Goal: Find specific page/section: Find specific page/section

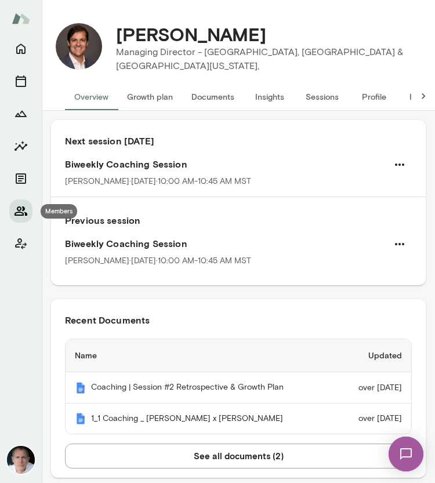
click at [20, 208] on icon "Members" at bounding box center [21, 211] width 13 height 9
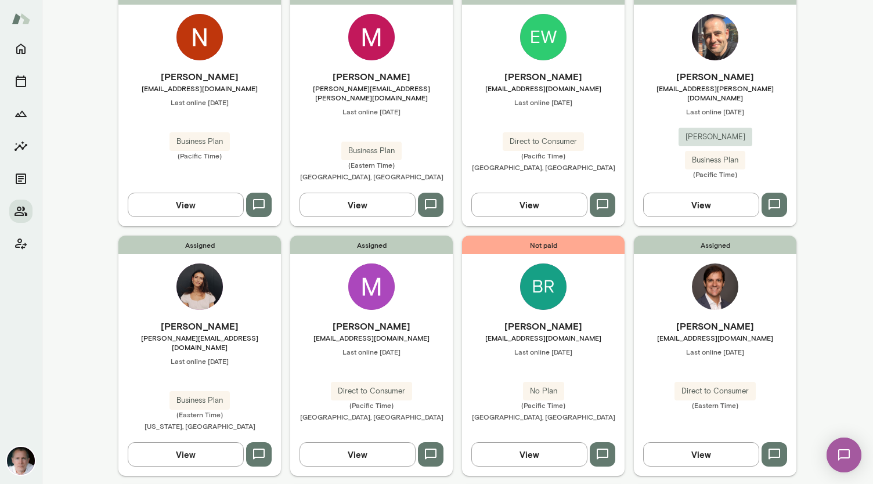
scroll to position [724, 0]
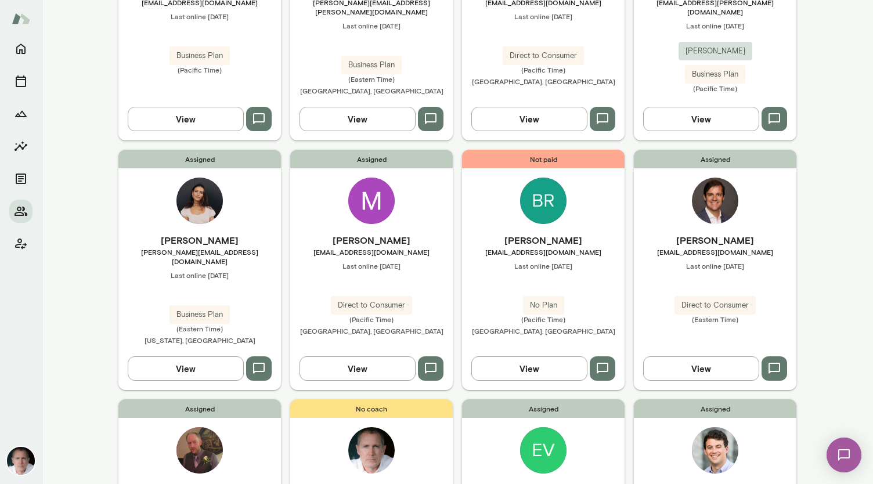
click at [374, 178] on img at bounding box center [371, 201] width 46 height 46
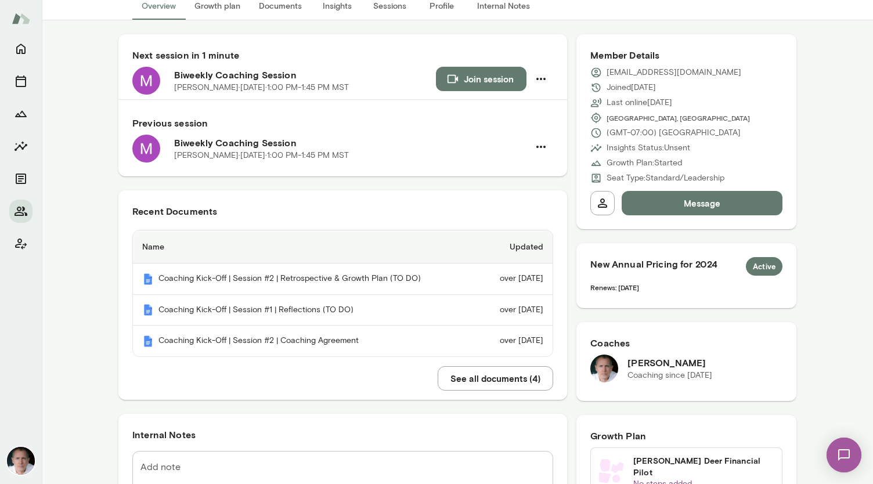
scroll to position [96, 0]
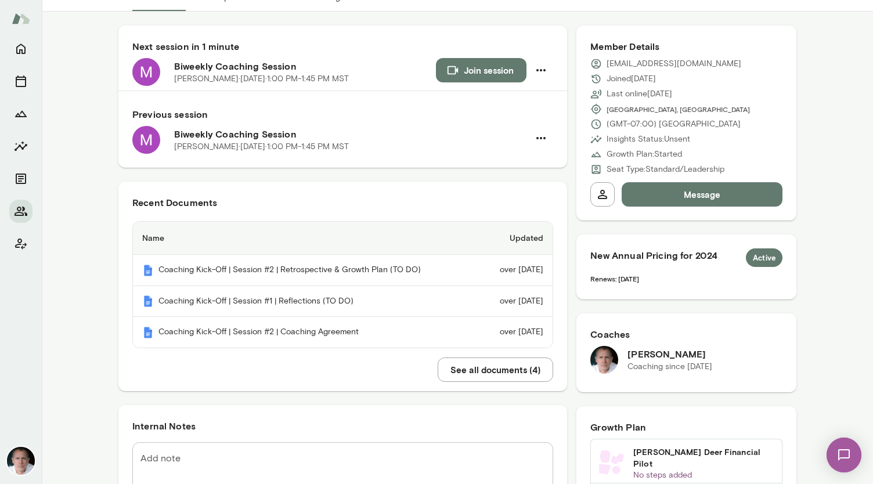
click at [435, 374] on button "See all documents ( 4 )" at bounding box center [495, 370] width 115 height 24
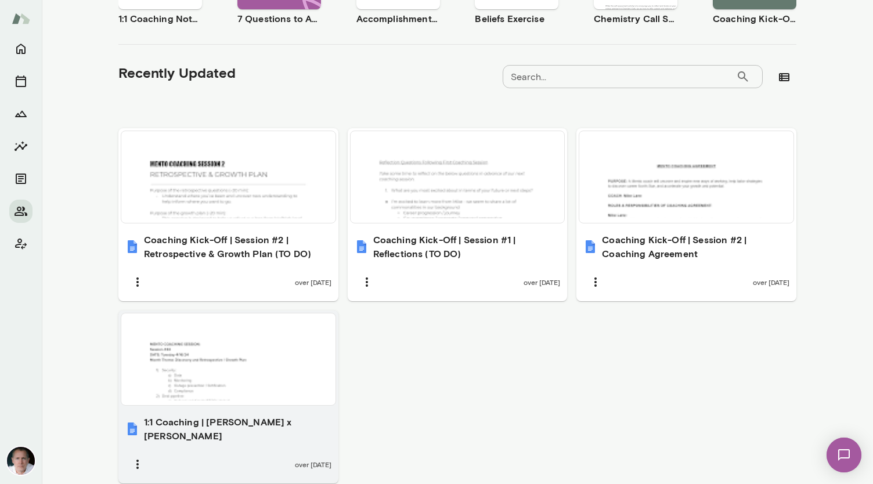
scroll to position [320, 0]
click at [272, 357] on div at bounding box center [228, 358] width 205 height 82
